Goal: Transaction & Acquisition: Purchase product/service

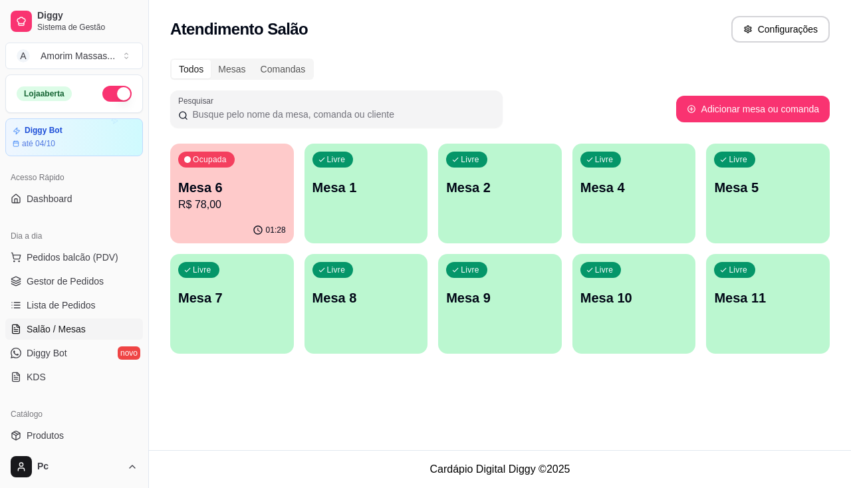
click at [236, 200] on p "R$ 78,00" at bounding box center [232, 205] width 108 height 16
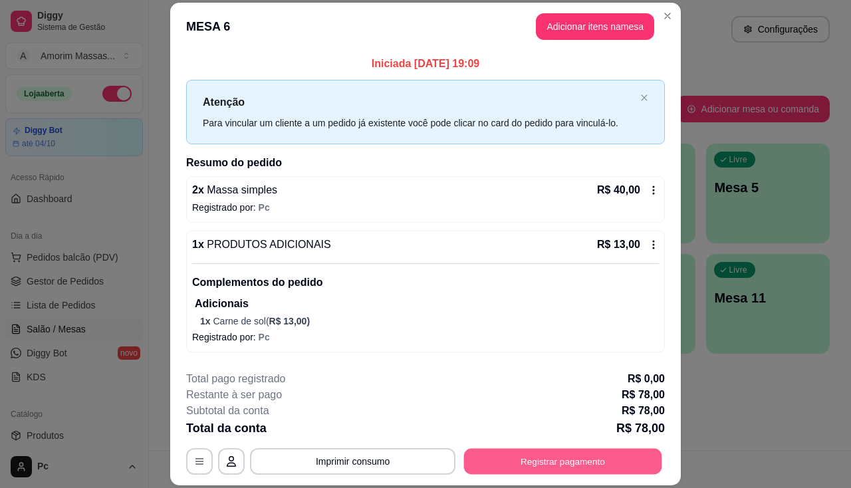
click at [551, 454] on button "Registrar pagamento" at bounding box center [563, 462] width 198 height 26
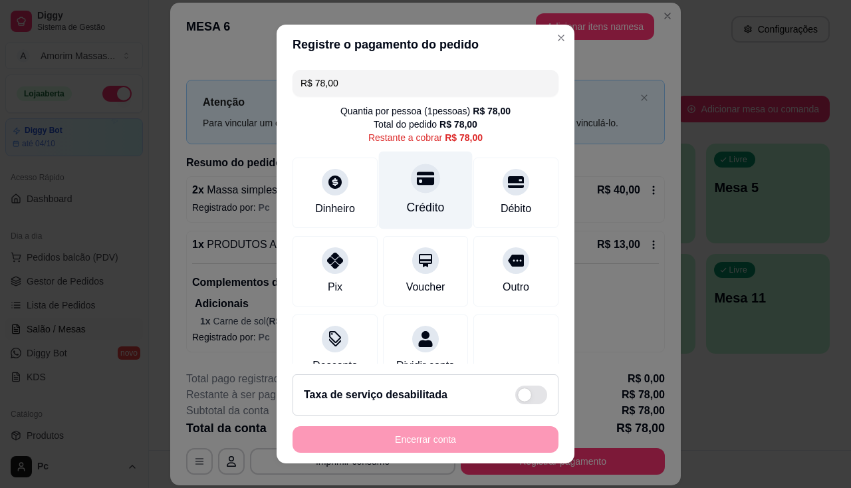
click at [417, 180] on icon at bounding box center [425, 178] width 17 height 17
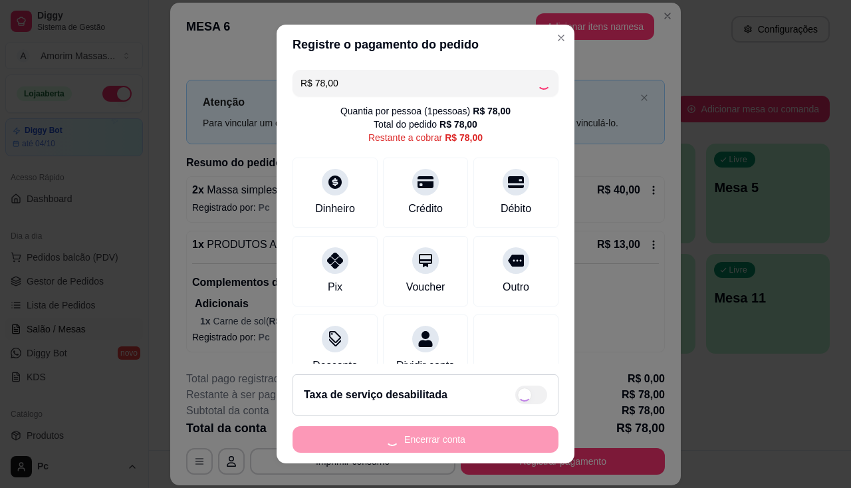
type input "R$ 0,00"
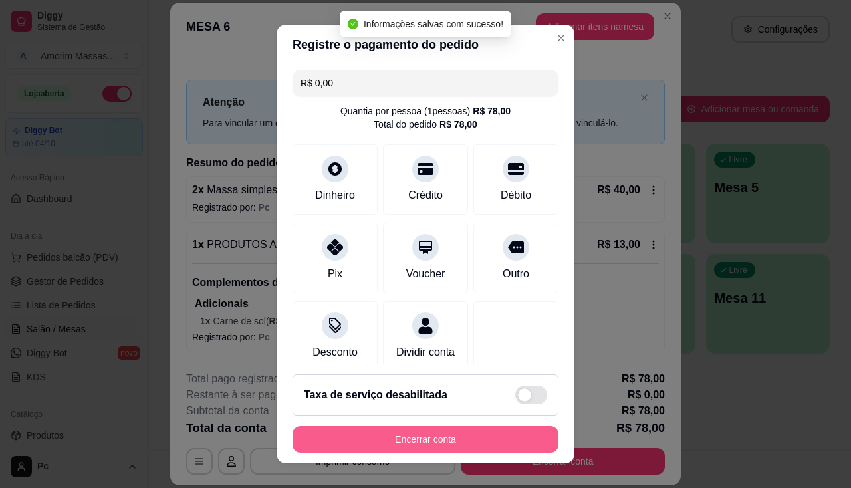
click at [402, 443] on button "Encerrar conta" at bounding box center [426, 439] width 266 height 27
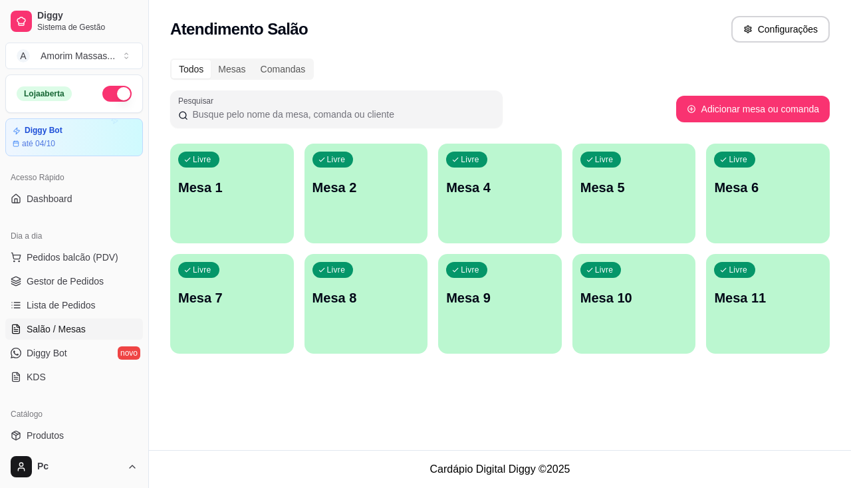
click at [339, 313] on div "Livre Mesa 8" at bounding box center [367, 296] width 124 height 84
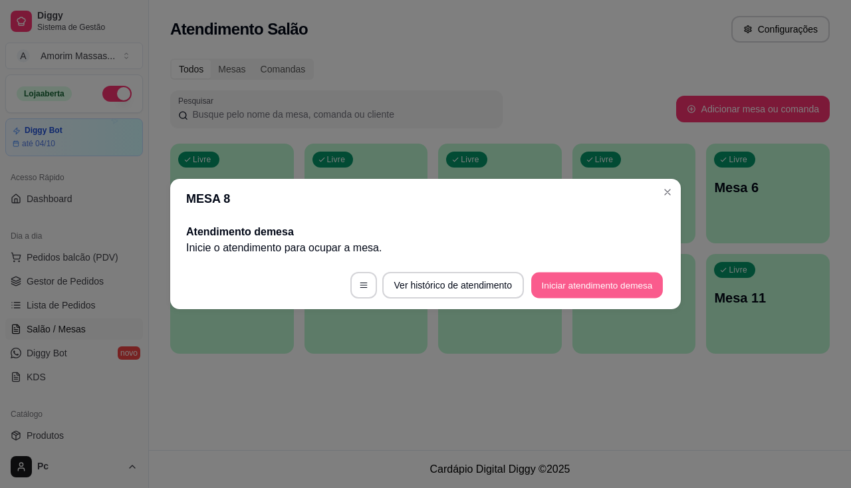
click at [586, 285] on button "Iniciar atendimento de mesa" at bounding box center [597, 286] width 132 height 26
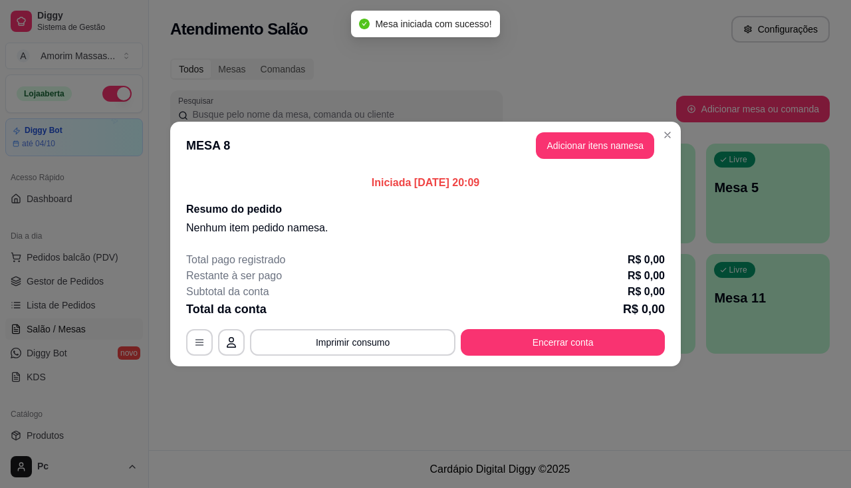
click at [601, 160] on header "MESA 8 Adicionar itens na mesa" at bounding box center [425, 146] width 511 height 48
click at [607, 142] on button "Adicionar itens na mesa" at bounding box center [595, 146] width 114 height 26
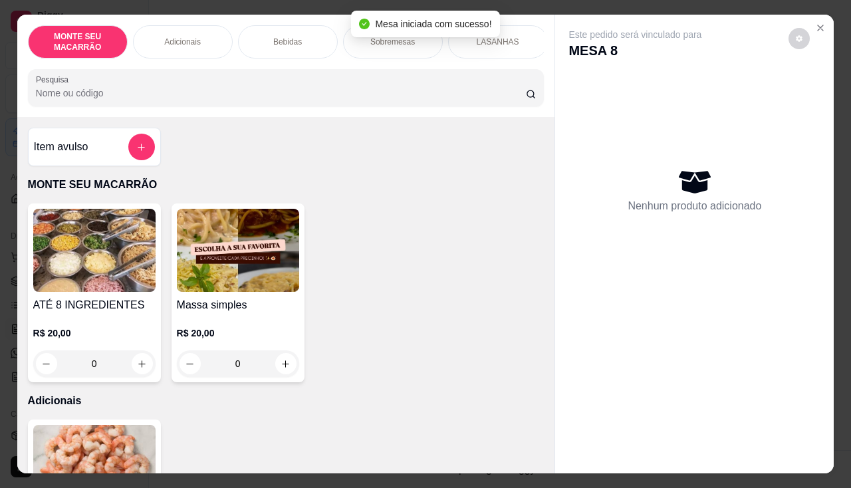
click at [270, 262] on img at bounding box center [238, 250] width 122 height 83
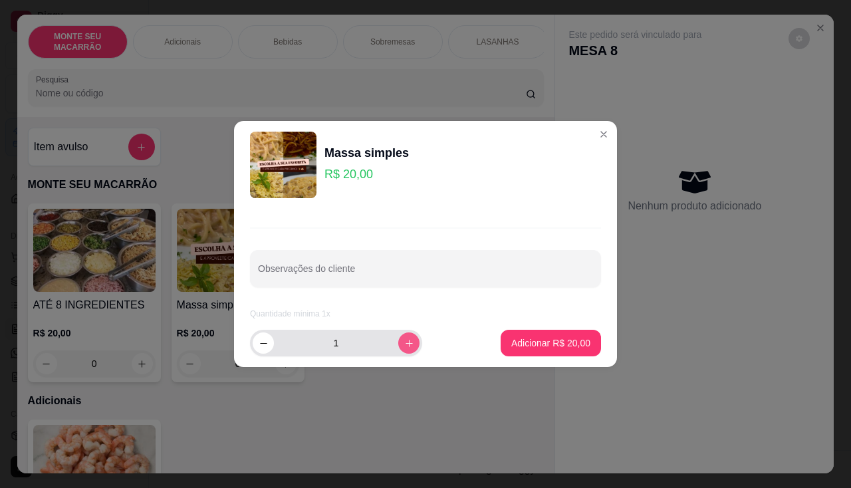
click at [404, 344] on icon "increase-product-quantity" at bounding box center [409, 344] width 10 height 10
type input "2"
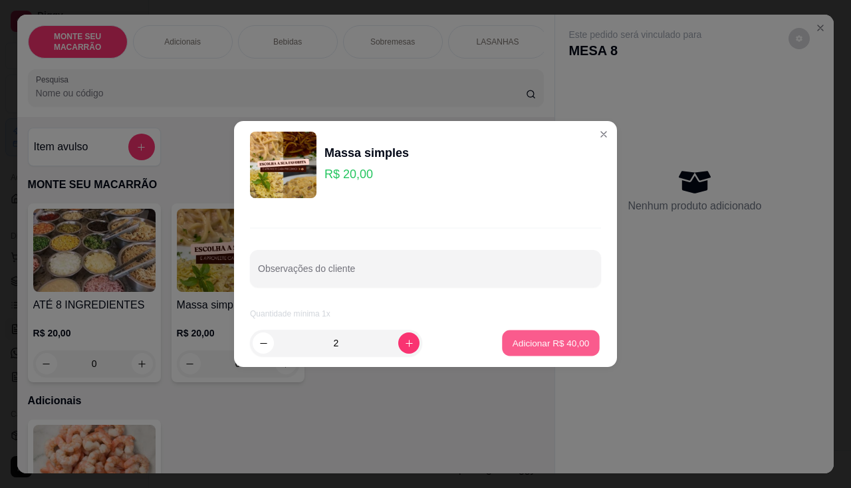
click at [554, 335] on button "Adicionar R$ 40,00" at bounding box center [551, 344] width 98 height 26
type input "2"
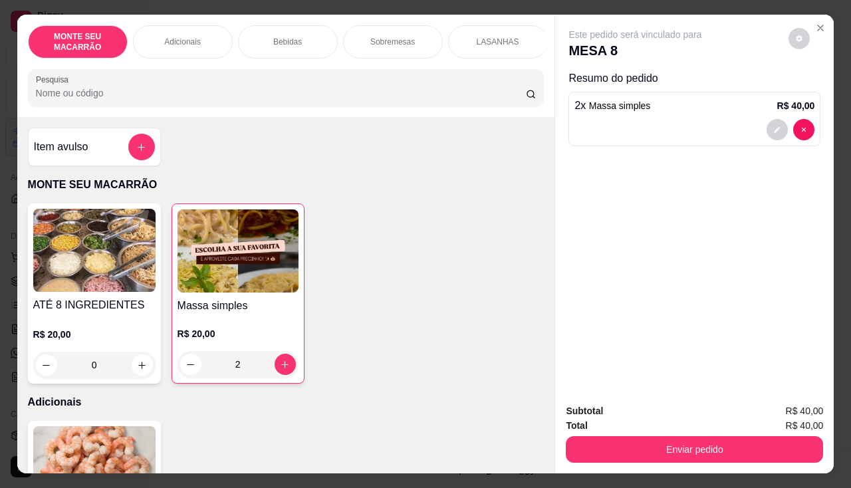
scroll to position [266, 0]
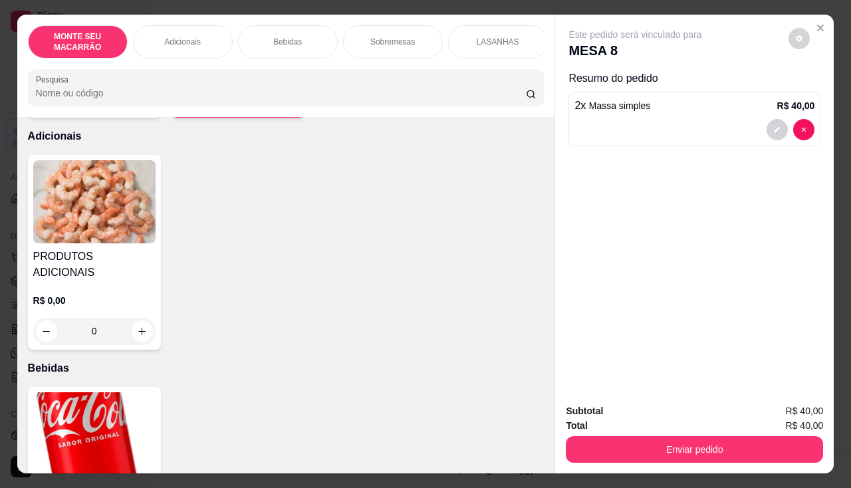
click at [54, 396] on img at bounding box center [94, 433] width 122 height 83
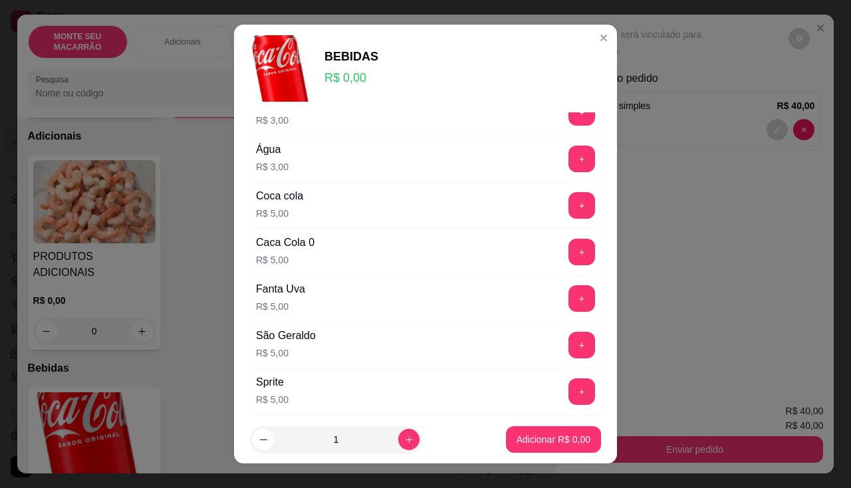
scroll to position [200, 0]
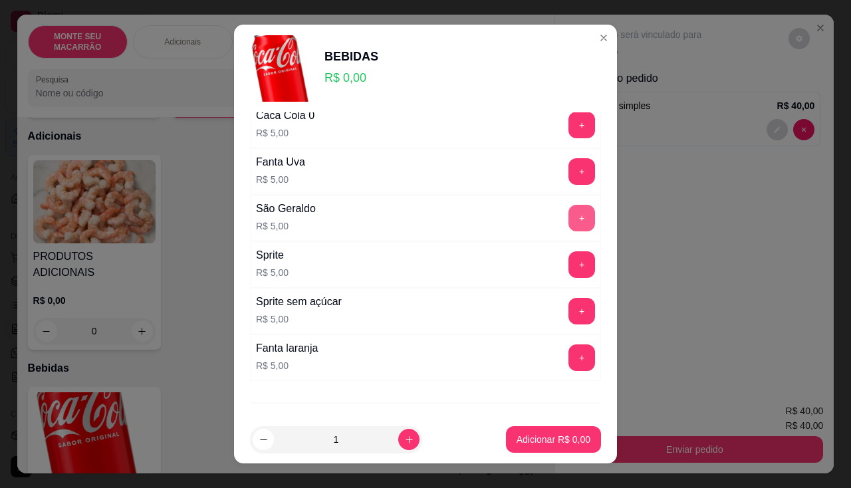
click at [569, 216] on button "+" at bounding box center [582, 218] width 27 height 27
click at [549, 430] on button "Adicionar R$ 5,00" at bounding box center [554, 440] width 92 height 26
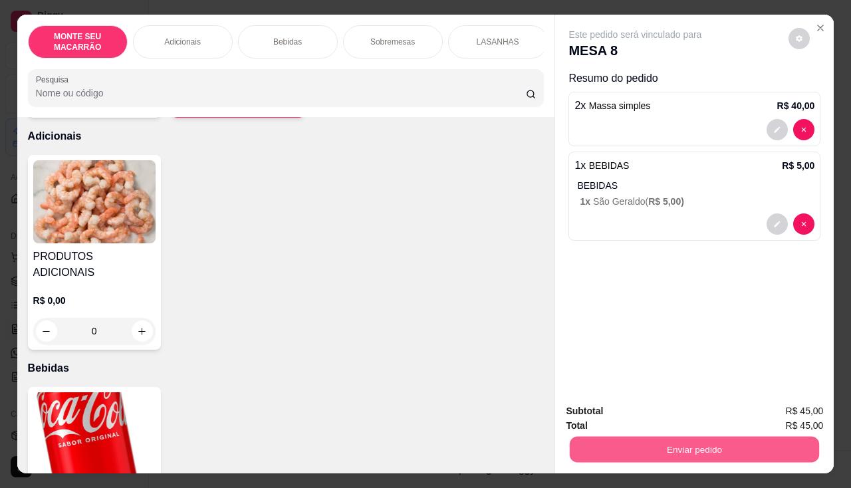
click at [697, 440] on button "Enviar pedido" at bounding box center [694, 450] width 249 height 26
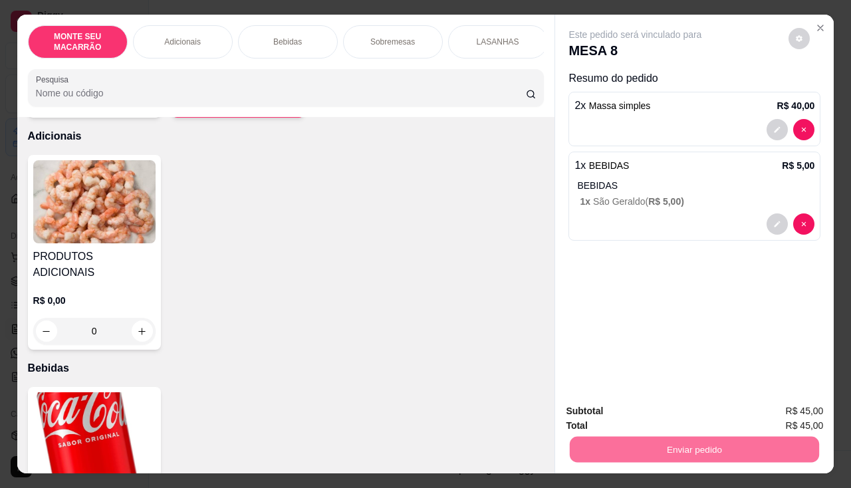
click at [784, 410] on button "Enviar pedido" at bounding box center [789, 411] width 73 height 25
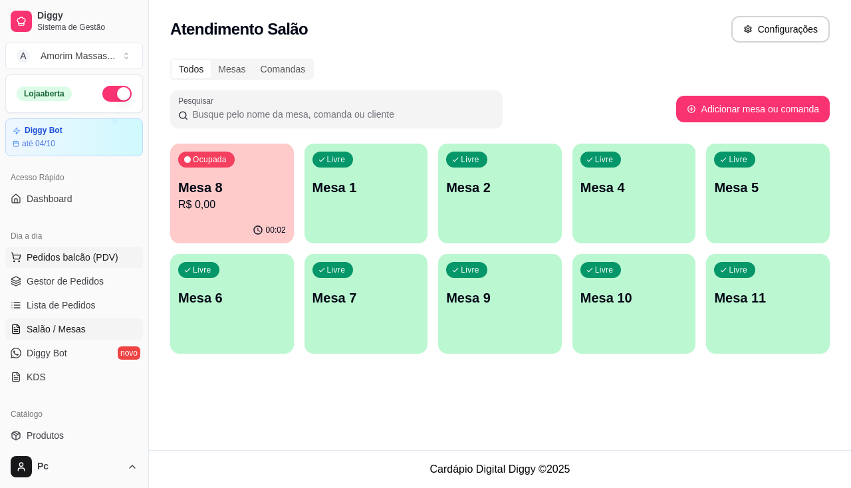
click at [53, 252] on span "Pedidos balcão (PDV)" at bounding box center [73, 257] width 92 height 13
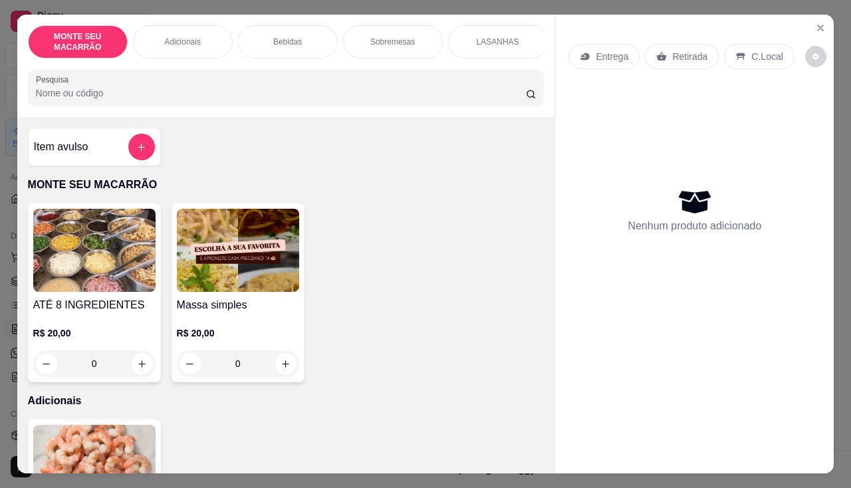
click at [251, 248] on img at bounding box center [238, 250] width 122 height 83
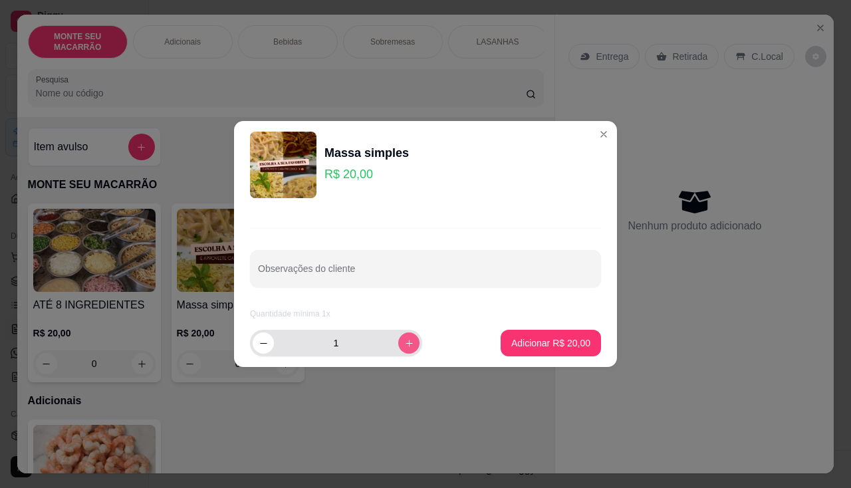
click at [406, 341] on icon "increase-product-quantity" at bounding box center [409, 343] width 7 height 7
type input "4"
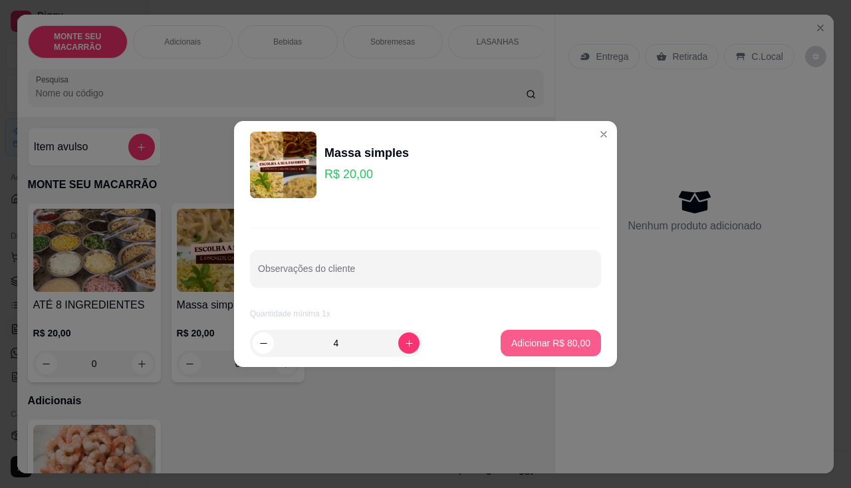
click at [543, 340] on p "Adicionar R$ 80,00" at bounding box center [551, 343] width 79 height 13
type input "4"
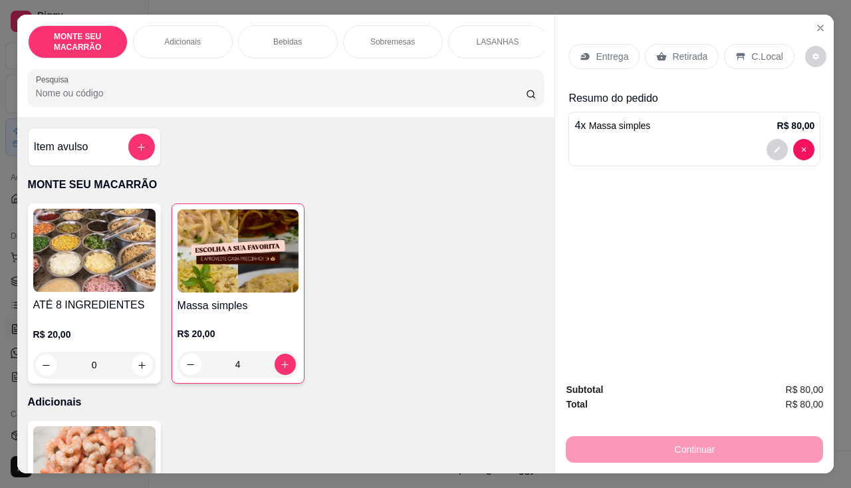
click at [621, 50] on p "Entrega" at bounding box center [612, 56] width 33 height 13
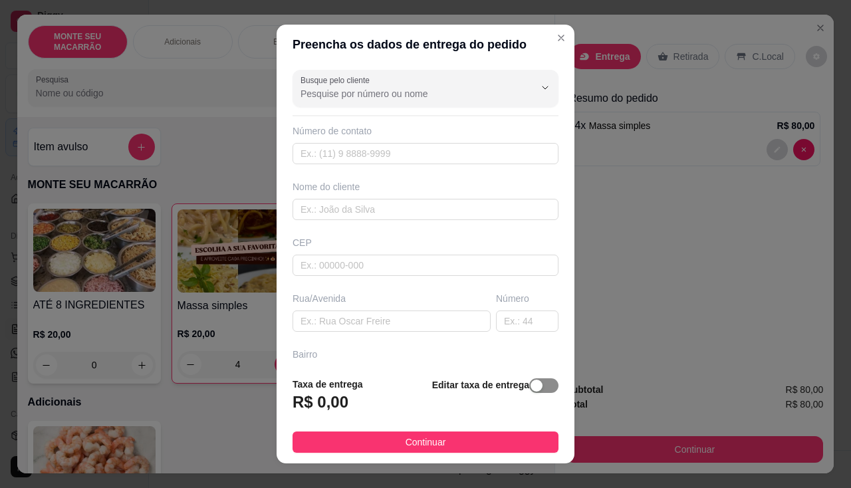
click at [531, 391] on div "button" at bounding box center [537, 386] width 12 height 12
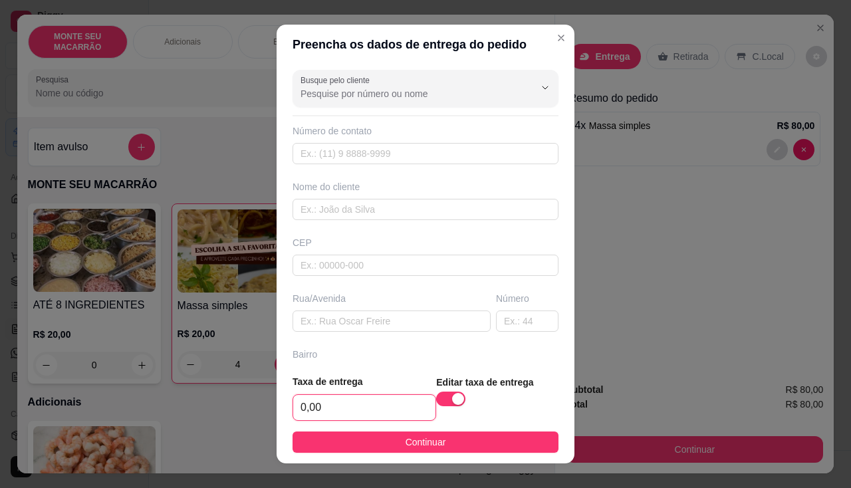
click at [315, 412] on input "0,00" at bounding box center [364, 407] width 142 height 25
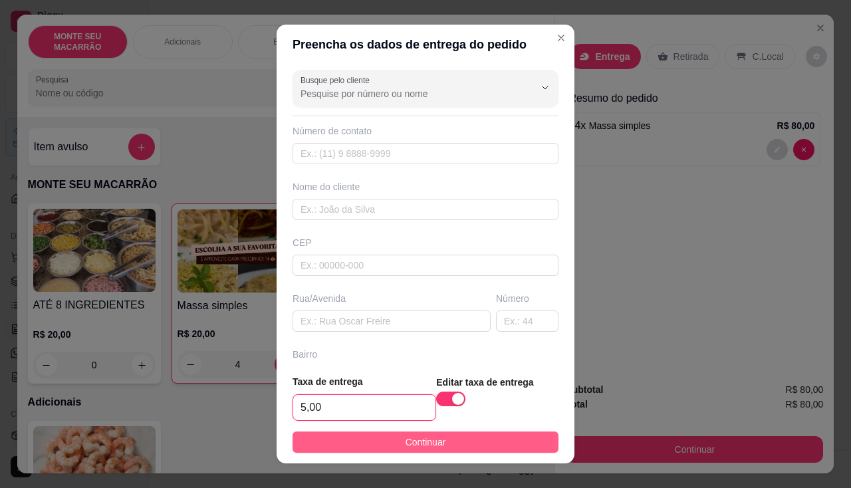
type input "5,00"
click at [335, 444] on button "Continuar" at bounding box center [426, 442] width 266 height 21
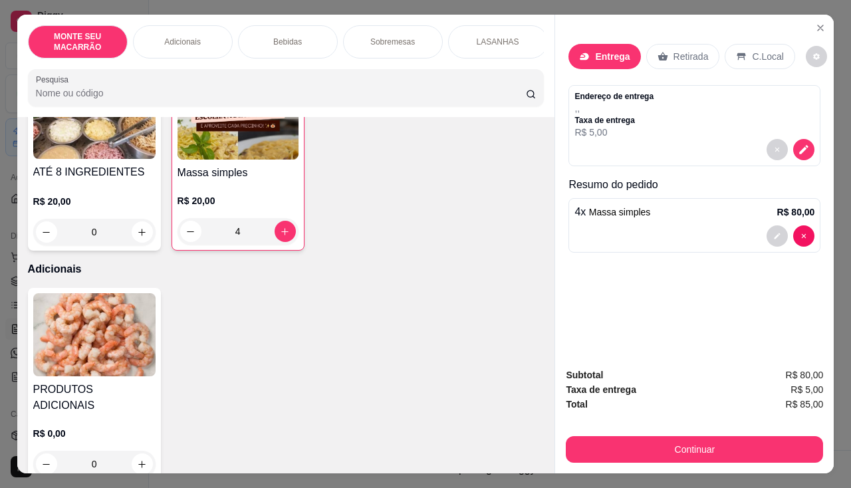
scroll to position [333, 0]
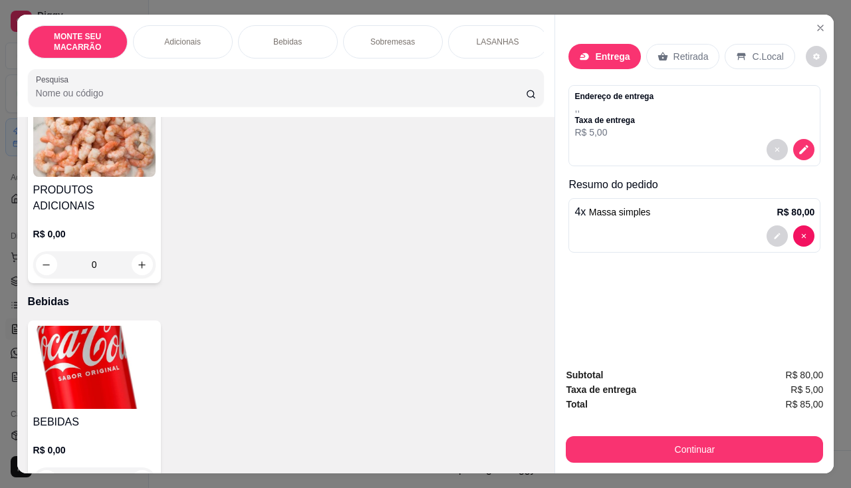
click at [79, 375] on img at bounding box center [94, 367] width 122 height 83
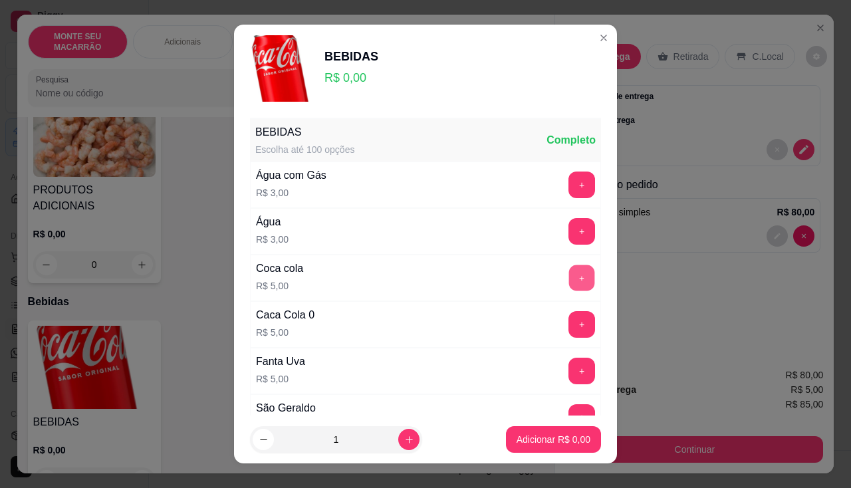
click at [569, 284] on button "+" at bounding box center [582, 278] width 26 height 26
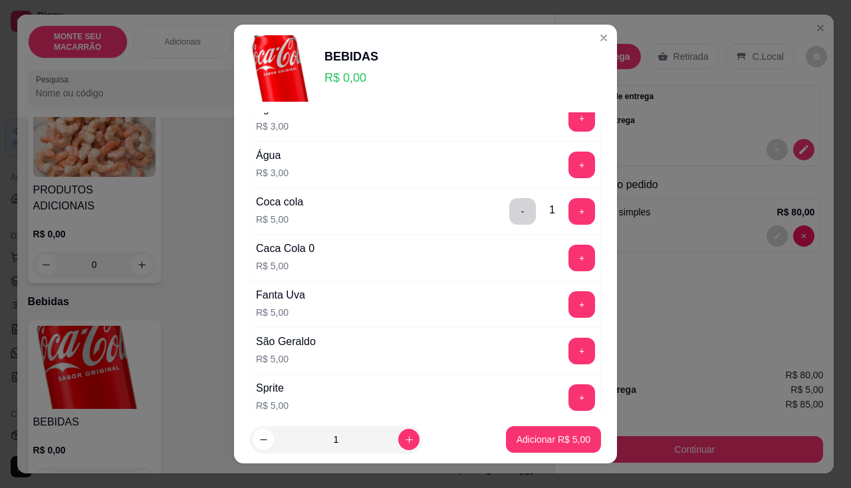
scroll to position [200, 0]
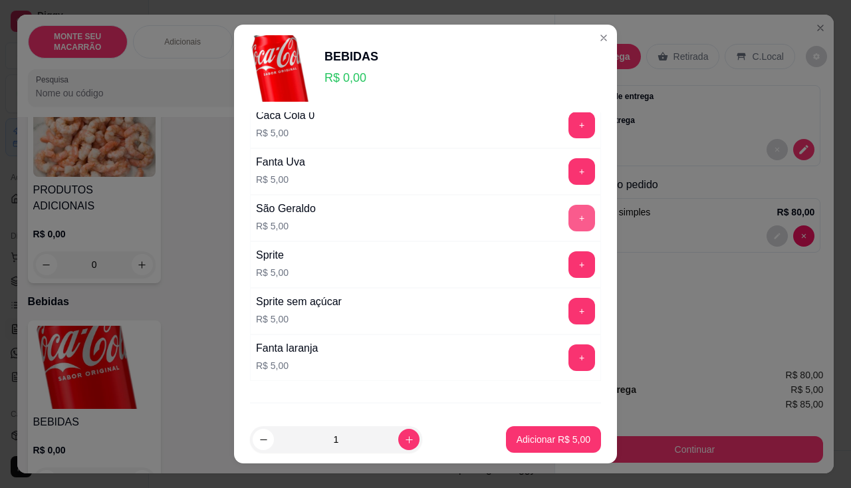
click at [569, 218] on button "+" at bounding box center [582, 218] width 27 height 27
click at [543, 440] on p "Adicionar R$ 10,00" at bounding box center [551, 439] width 79 height 13
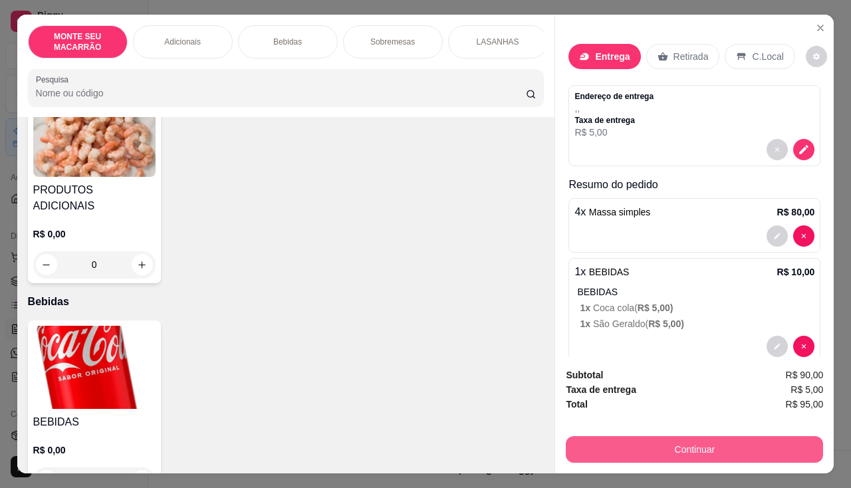
click at [660, 442] on button "Continuar" at bounding box center [694, 449] width 257 height 27
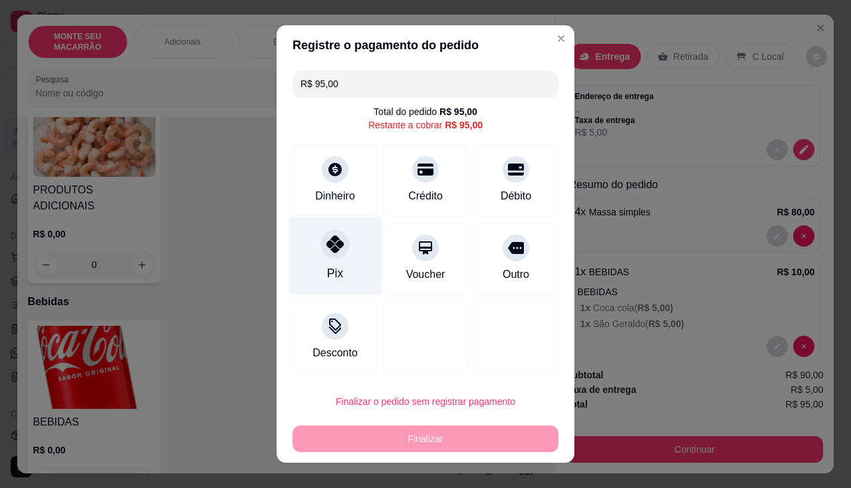
click at [329, 256] on div at bounding box center [335, 243] width 29 height 29
type input "R$ 0,00"
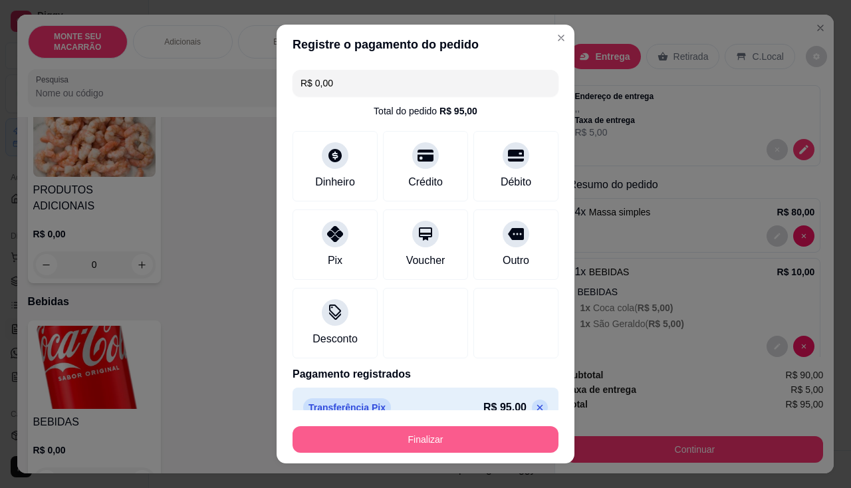
click at [434, 443] on button "Finalizar" at bounding box center [426, 439] width 266 height 27
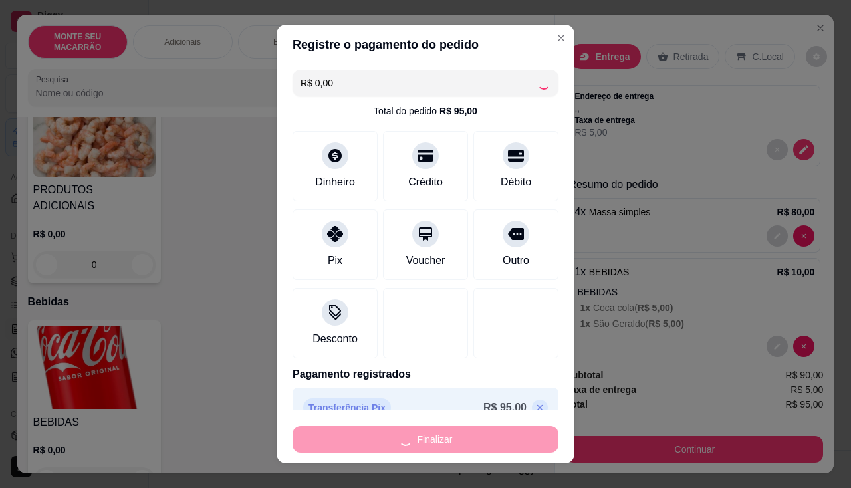
type input "0"
type input "-R$ 95,00"
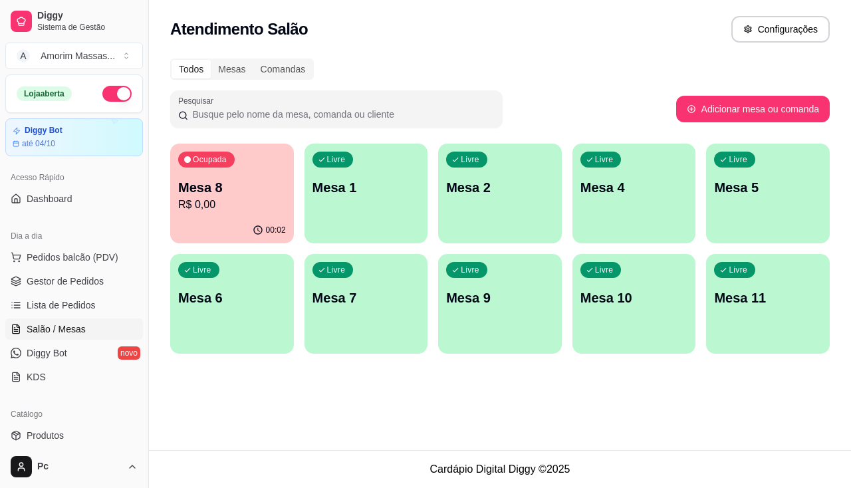
click at [221, 192] on p "Mesa 8" at bounding box center [232, 187] width 108 height 19
click at [227, 203] on p "R$ 45,00" at bounding box center [232, 205] width 108 height 16
click at [210, 211] on p "R$ 45,00" at bounding box center [232, 204] width 104 height 15
click at [229, 196] on p "Mesa 8" at bounding box center [232, 187] width 108 height 19
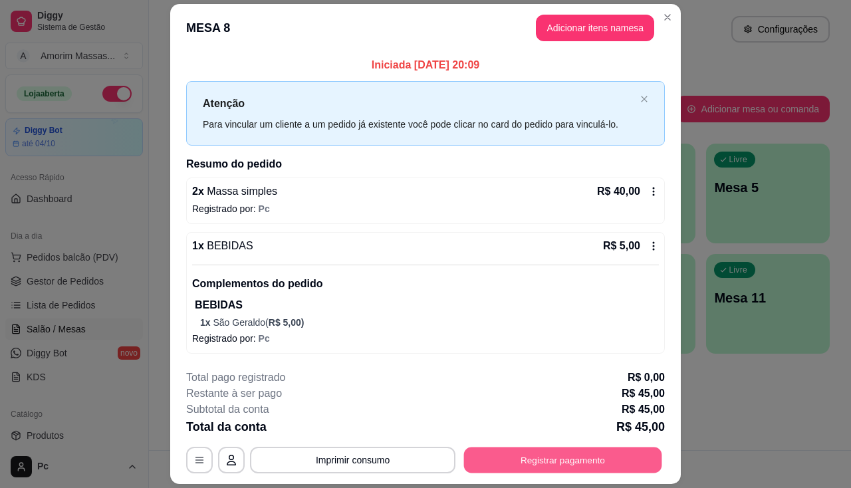
click at [551, 466] on button "Registrar pagamento" at bounding box center [563, 461] width 198 height 26
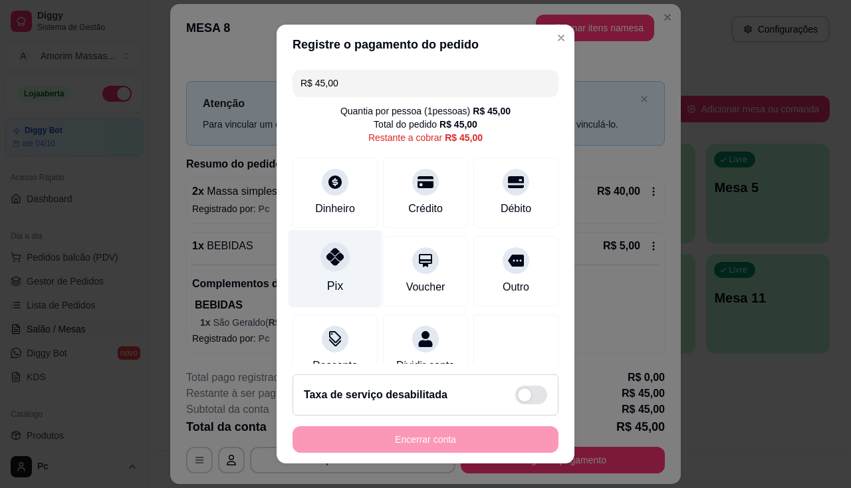
click at [336, 269] on div "Pix" at bounding box center [336, 268] width 94 height 78
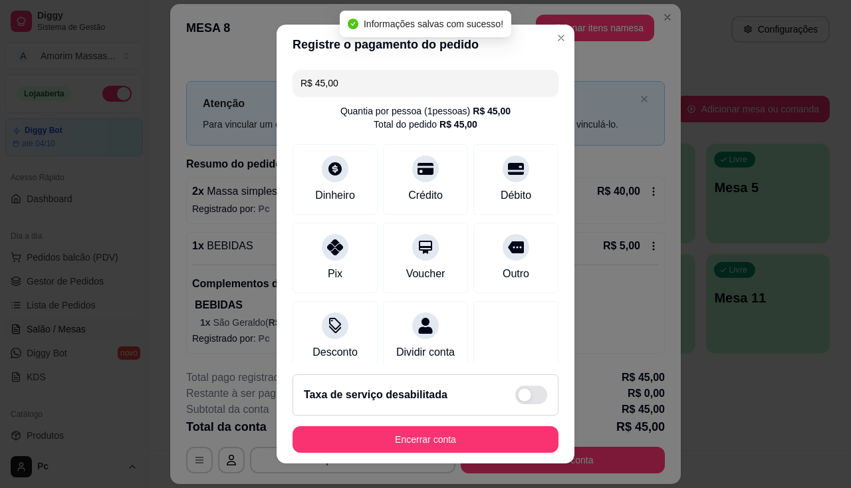
type input "R$ 0,00"
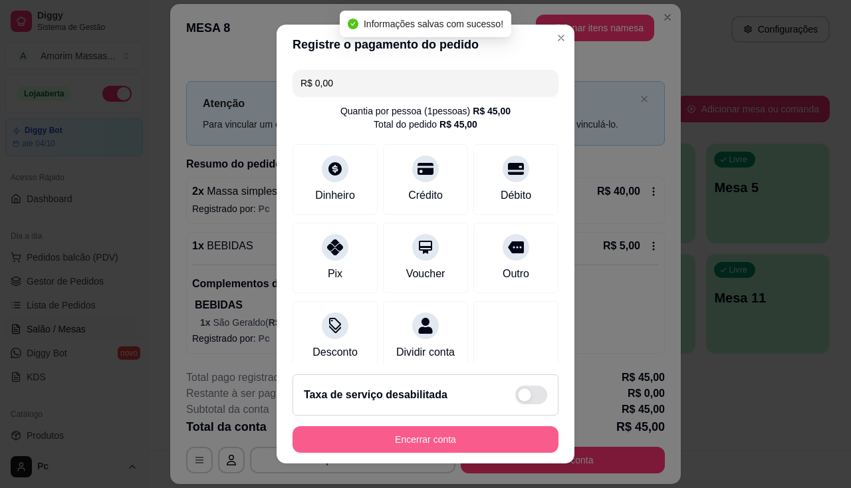
click at [374, 430] on button "Encerrar conta" at bounding box center [426, 439] width 266 height 27
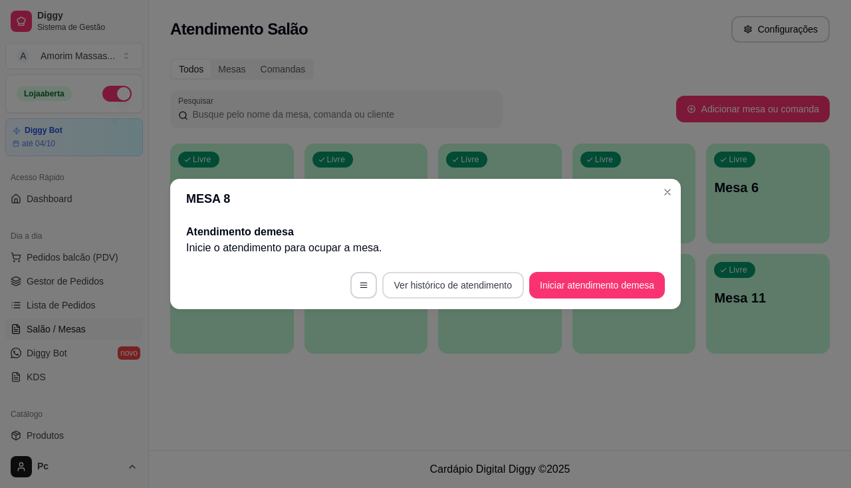
click at [432, 290] on button "Ver histórico de atendimento" at bounding box center [453, 285] width 142 height 27
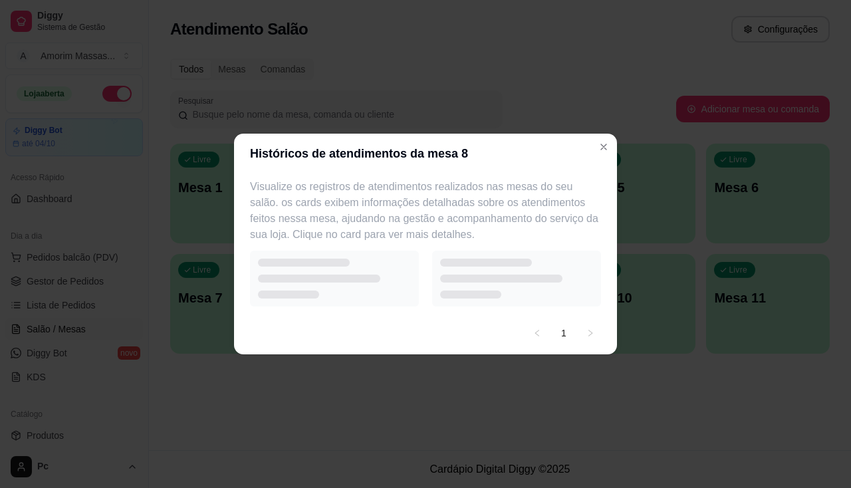
select select "7"
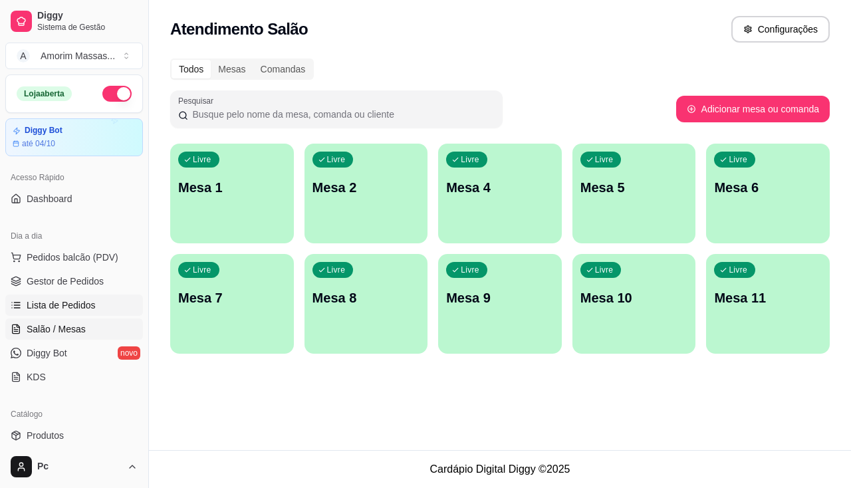
click at [73, 306] on span "Lista de Pedidos" at bounding box center [61, 305] width 69 height 13
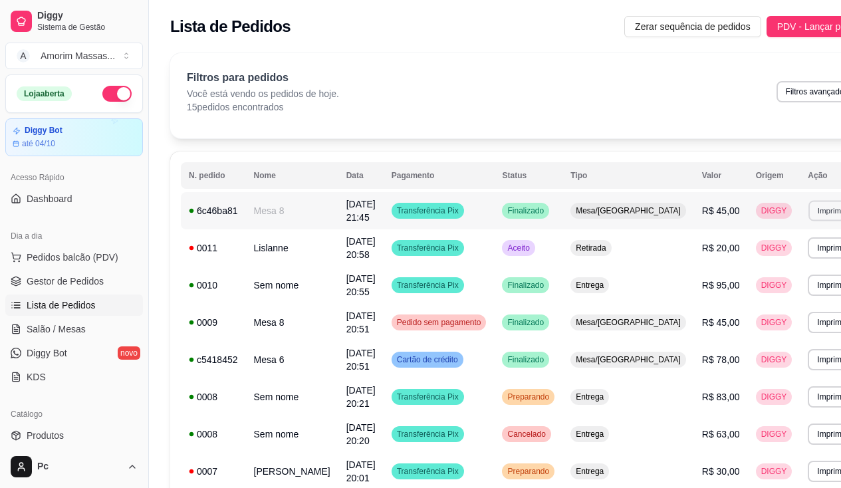
click at [809, 218] on button "Imprimir" at bounding box center [832, 210] width 46 height 21
click at [744, 264] on button "IMPRESSORA" at bounding box center [754, 257] width 96 height 21
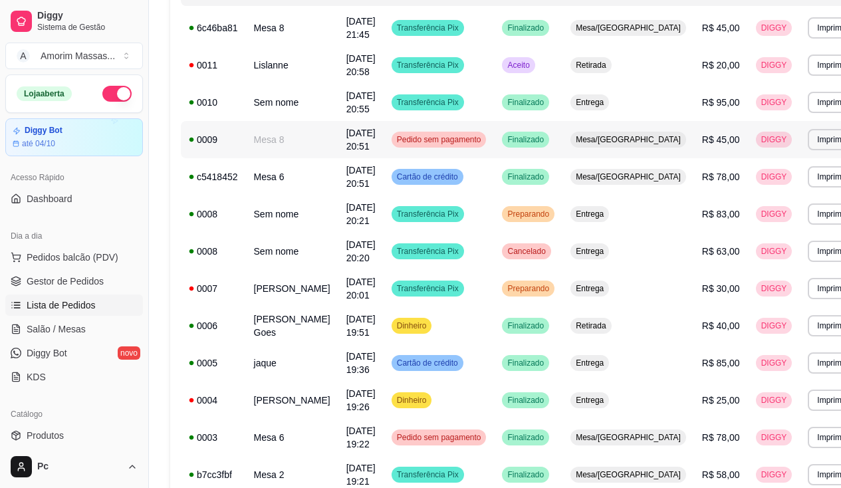
scroll to position [266, 0]
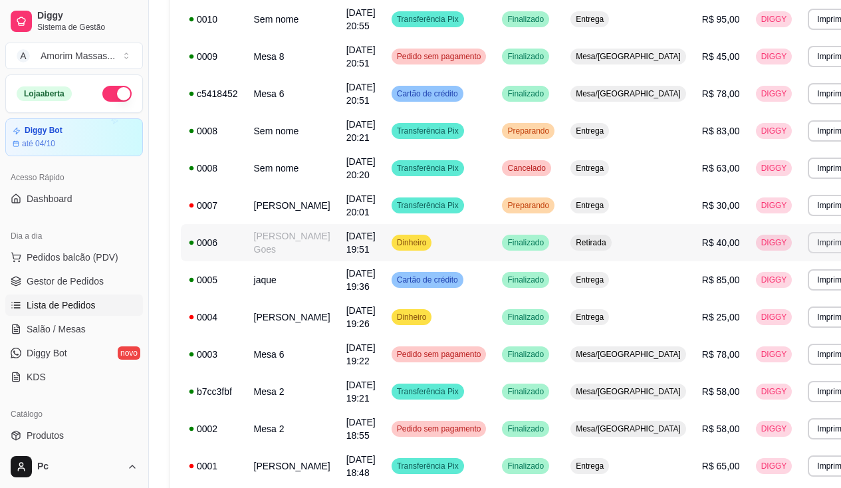
click at [808, 241] on button "Imprimir" at bounding box center [831, 242] width 47 height 21
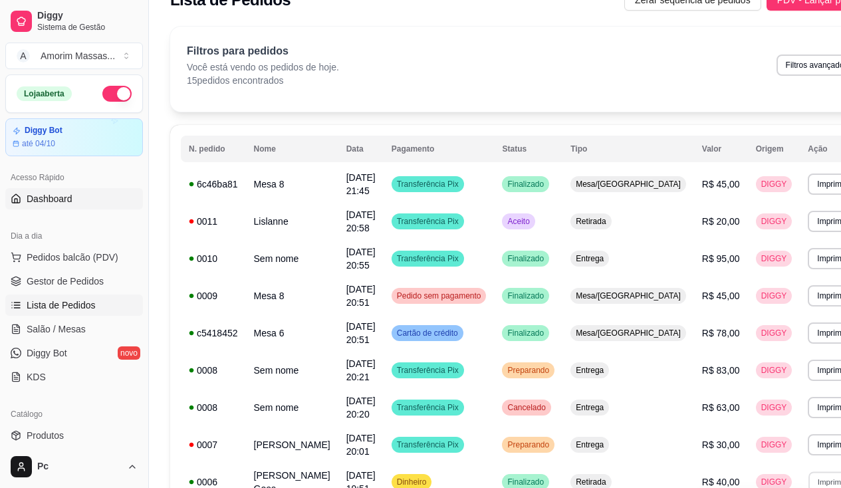
scroll to position [0, 0]
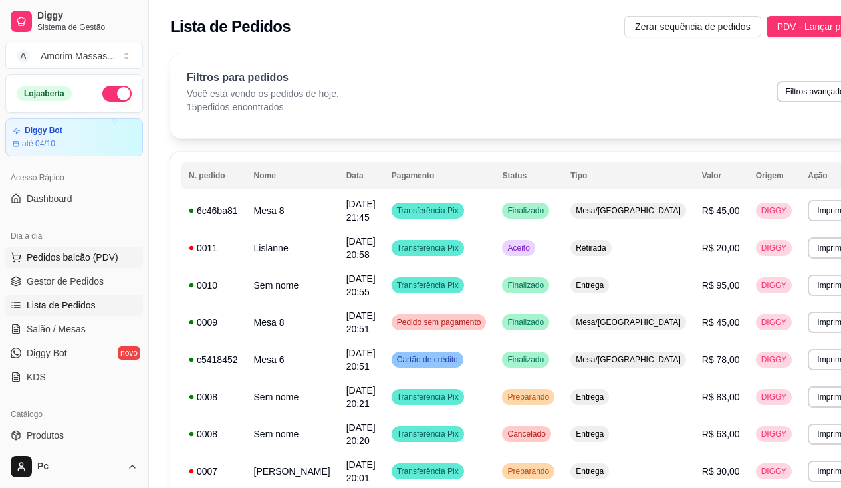
click at [61, 254] on span "Pedidos balcão (PDV)" at bounding box center [73, 257] width 92 height 13
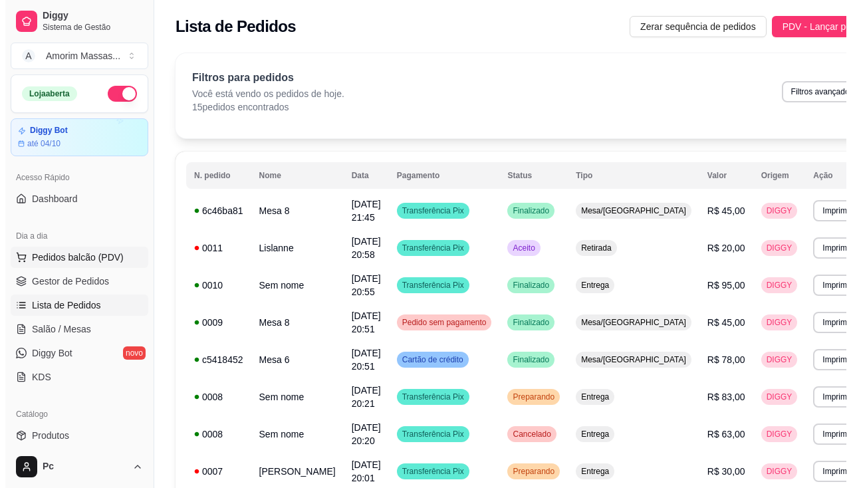
scroll to position [302, 0]
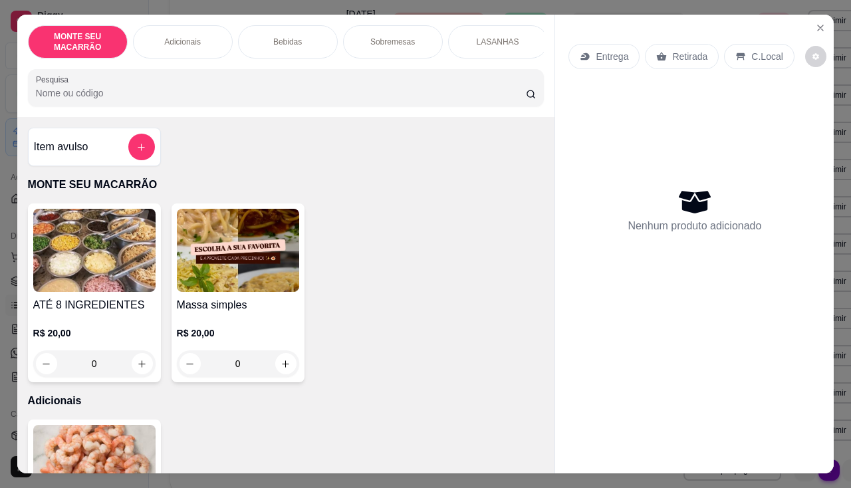
click at [264, 261] on img at bounding box center [238, 250] width 122 height 83
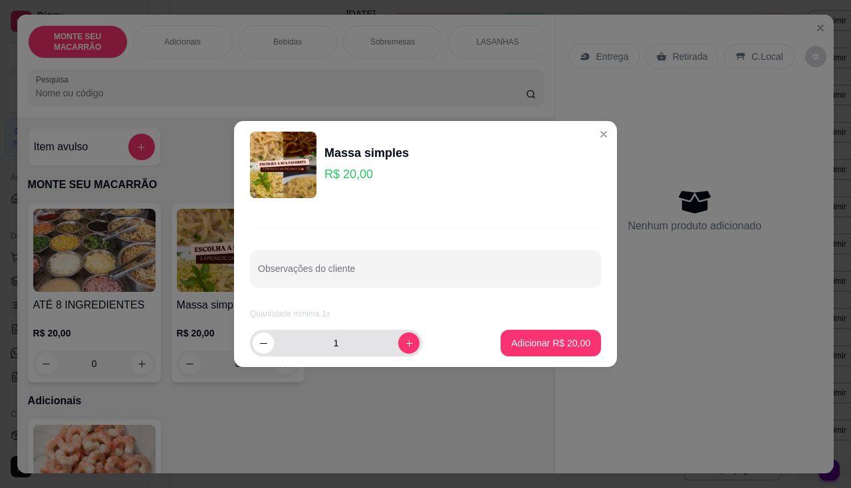
click at [389, 351] on div "1" at bounding box center [336, 343] width 167 height 27
click at [404, 348] on icon "increase-product-quantity" at bounding box center [409, 344] width 10 height 10
type input "2"
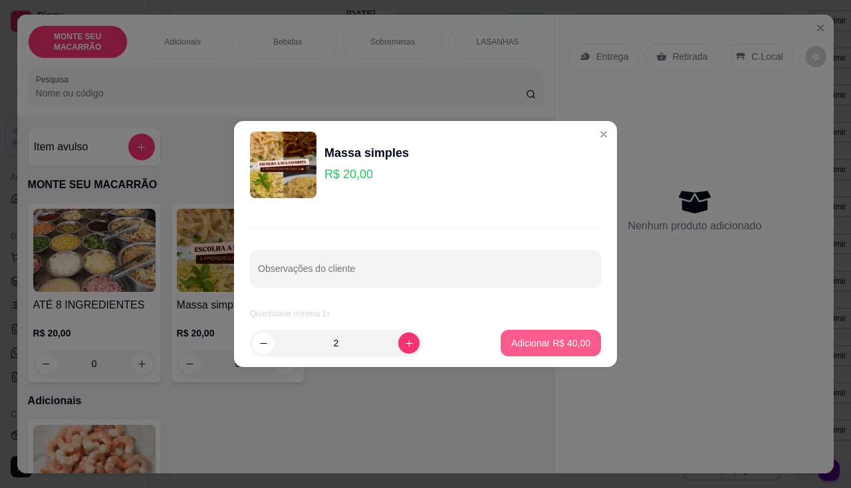
click at [528, 344] on p "Adicionar R$ 40,00" at bounding box center [551, 343] width 79 height 13
type input "2"
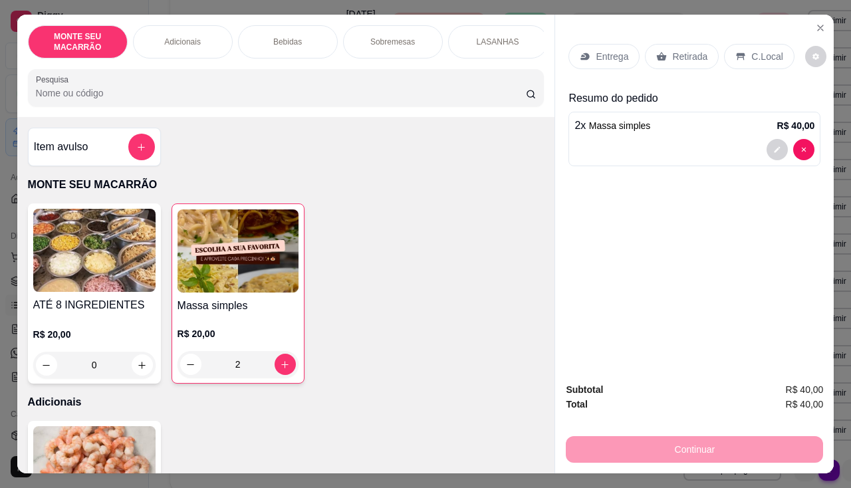
click at [683, 53] on p "Retirada" at bounding box center [690, 56] width 35 height 13
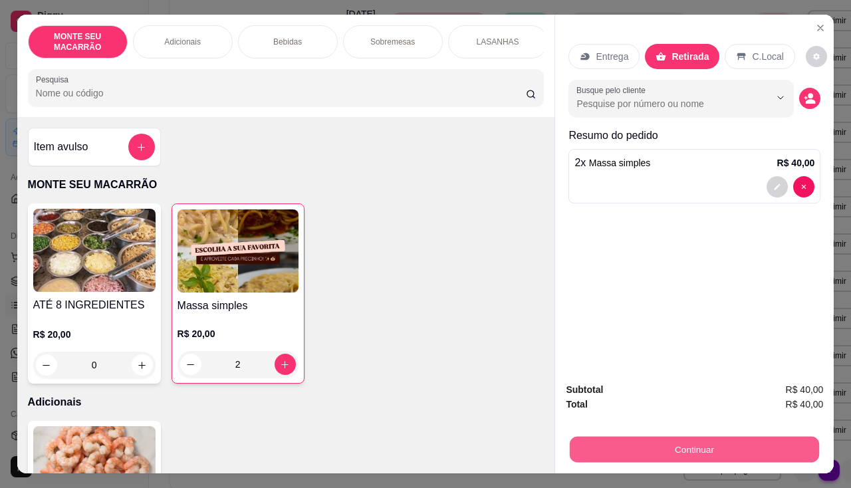
click at [629, 446] on button "Continuar" at bounding box center [694, 450] width 249 height 26
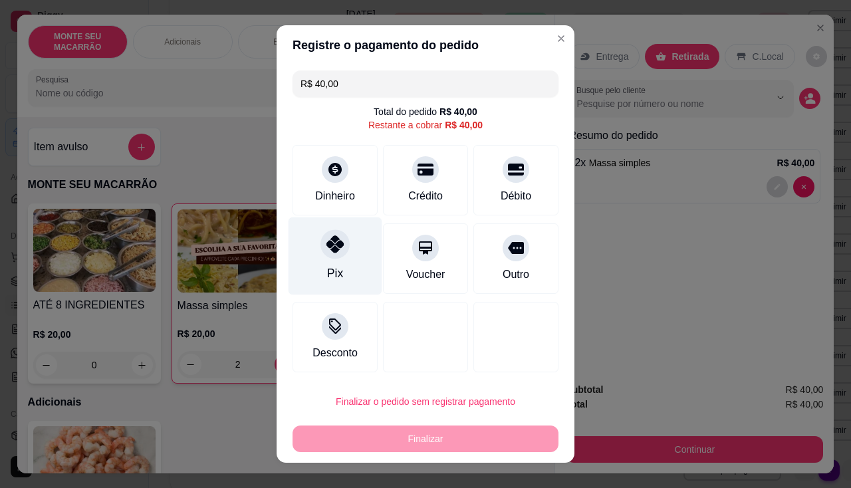
click at [322, 262] on div "Pix" at bounding box center [336, 257] width 94 height 78
type input "R$ 0,00"
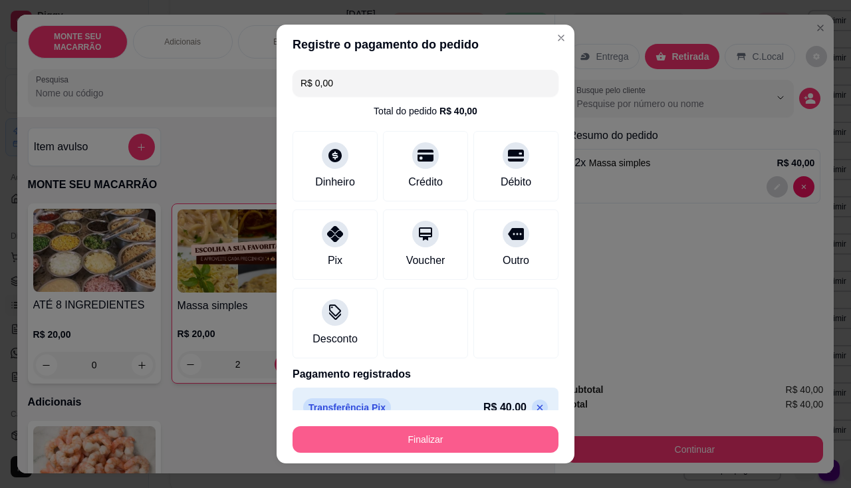
click at [429, 436] on button "Finalizar" at bounding box center [426, 439] width 266 height 27
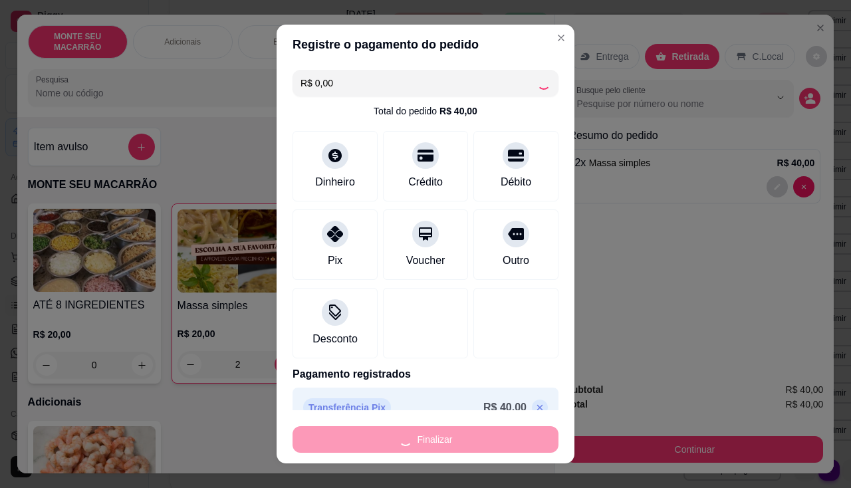
type input "0"
type input "-R$ 40,00"
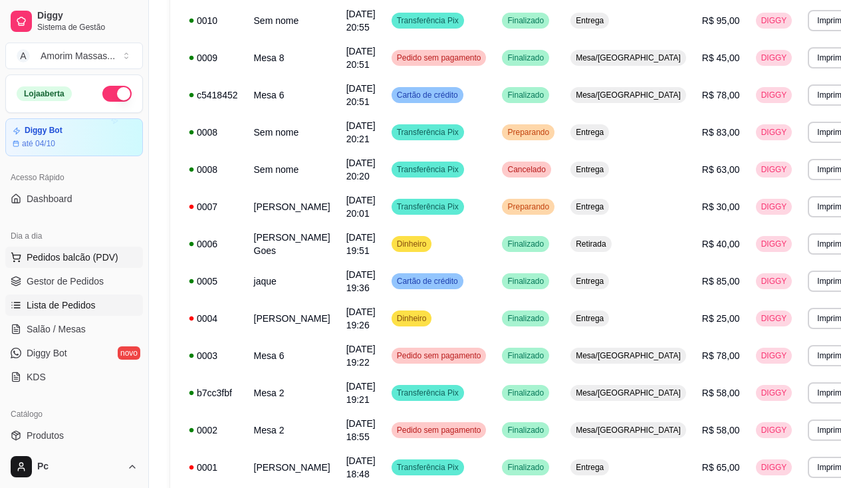
click at [78, 252] on span "Pedidos balcão (PDV)" at bounding box center [73, 257] width 92 height 13
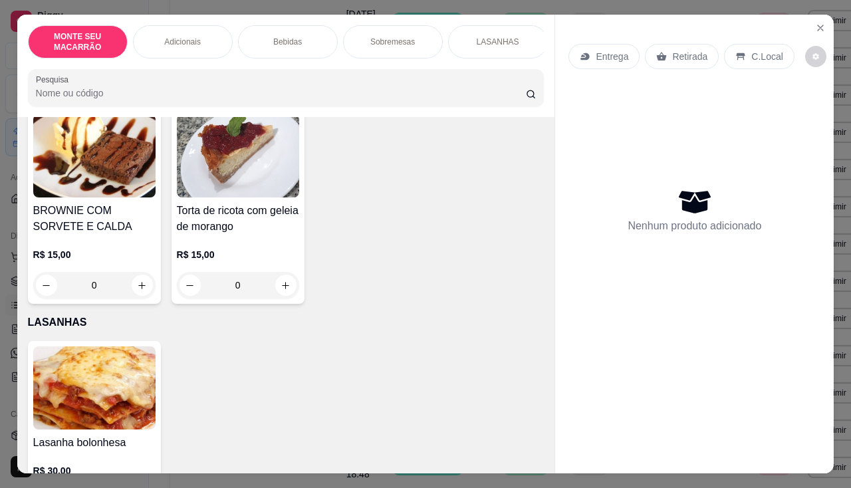
scroll to position [810, 0]
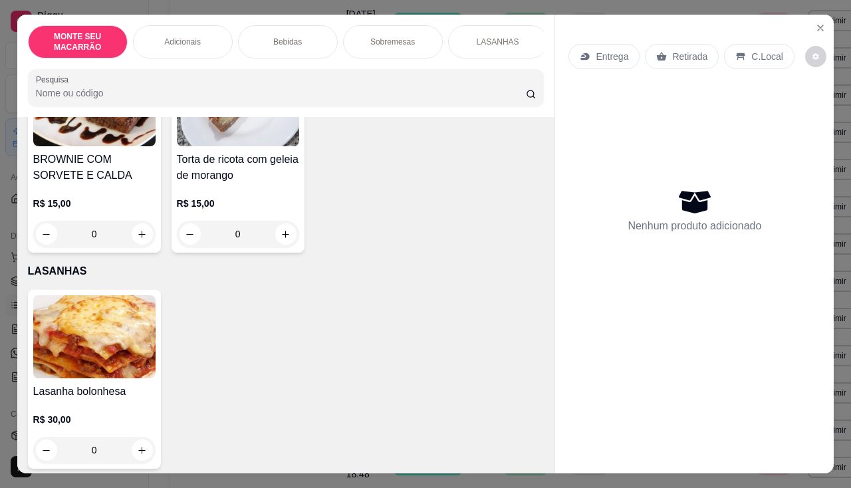
click at [106, 326] on img at bounding box center [94, 336] width 122 height 83
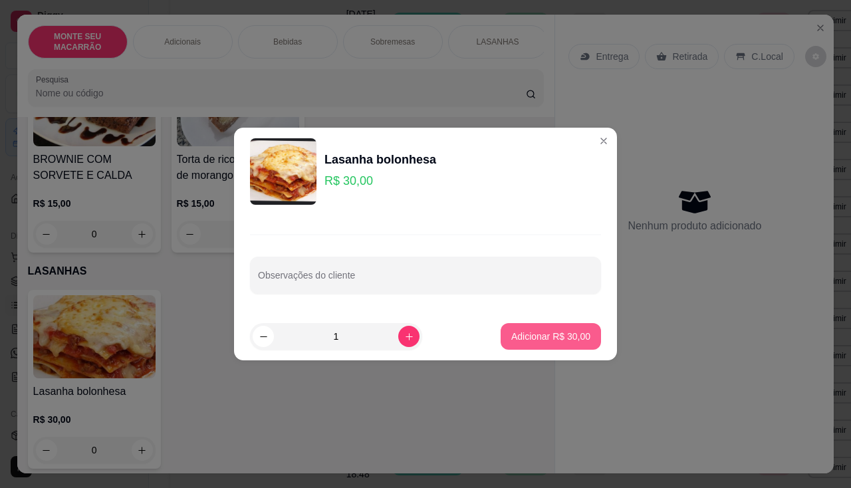
click at [512, 343] on p "Adicionar R$ 30,00" at bounding box center [551, 336] width 79 height 13
type input "1"
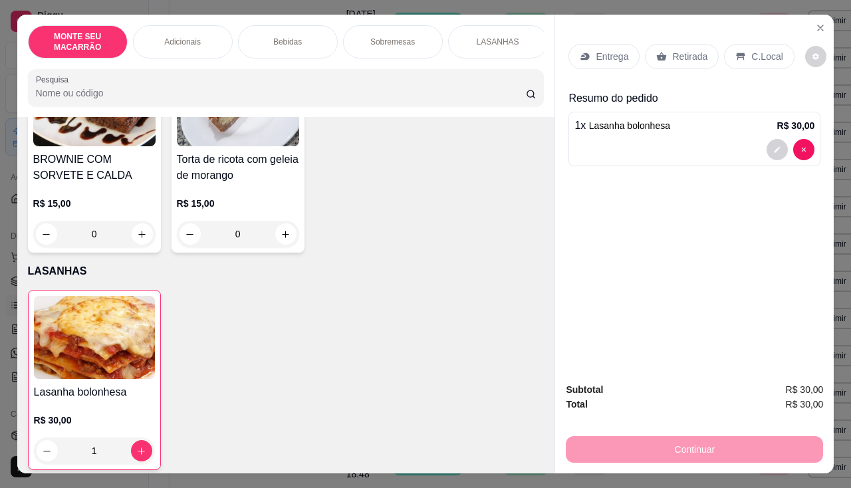
click at [609, 50] on p "Entrega" at bounding box center [612, 56] width 33 height 13
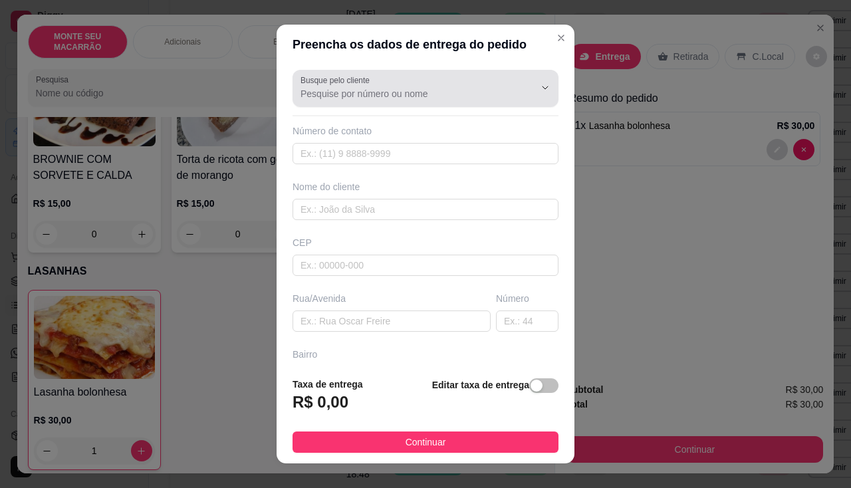
click at [383, 98] on input "Busque pelo cliente" at bounding box center [407, 93] width 213 height 13
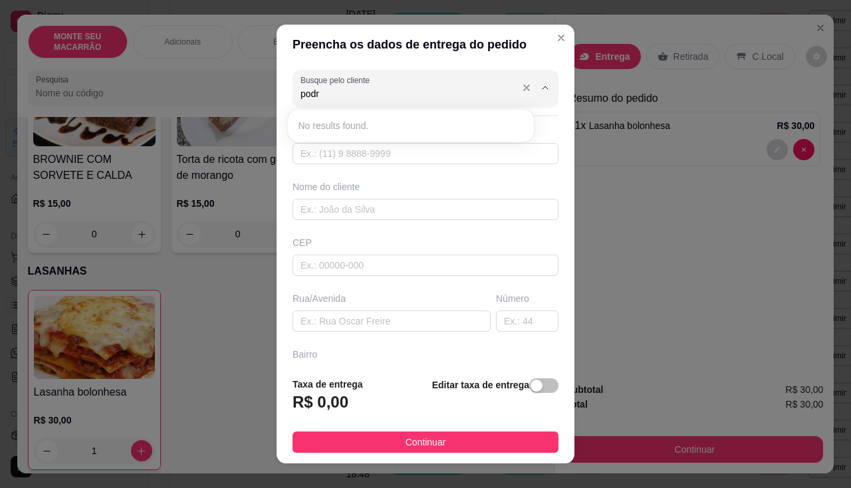
type input "podro"
click at [540, 88] on icon "Show suggestions" at bounding box center [545, 87] width 11 height 11
type input "p"
